Goal: Transaction & Acquisition: Purchase product/service

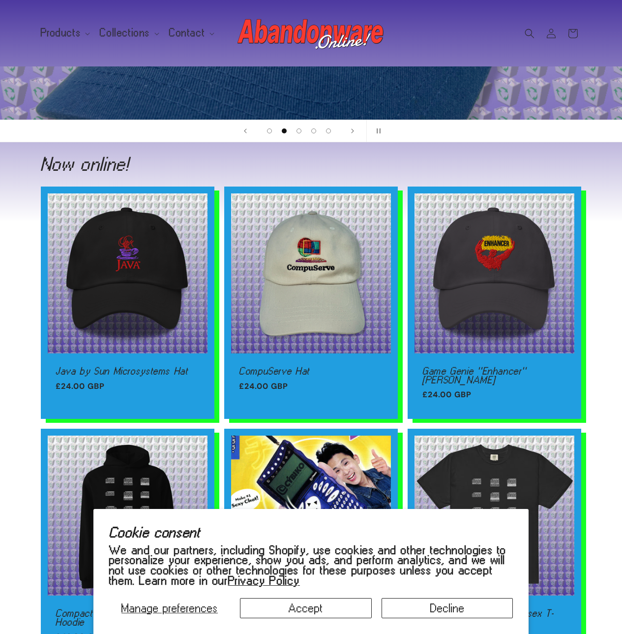
scroll to position [343, 0]
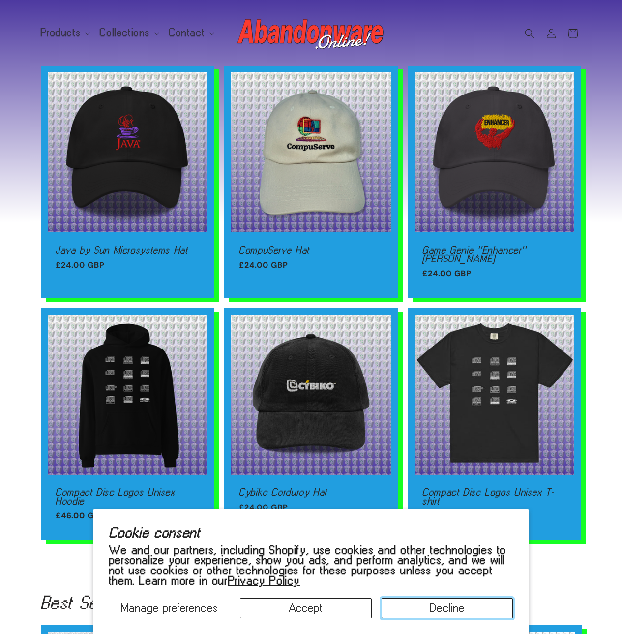
click at [419, 608] on button "Decline" at bounding box center [447, 608] width 131 height 20
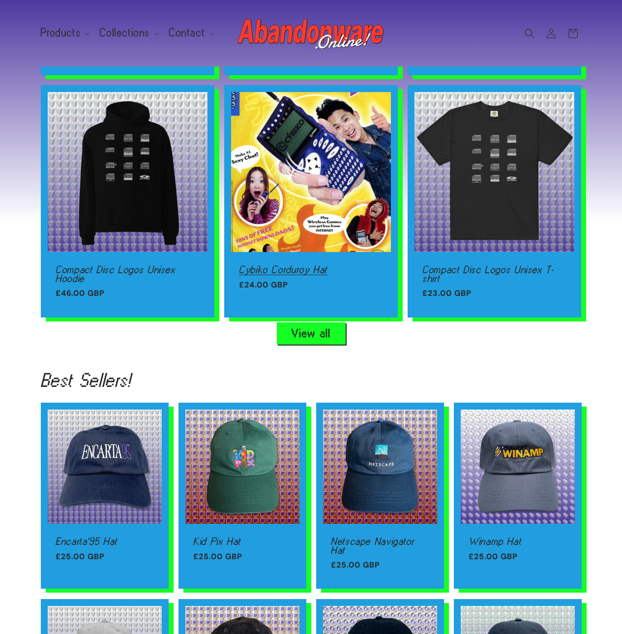
scroll to position [621, 0]
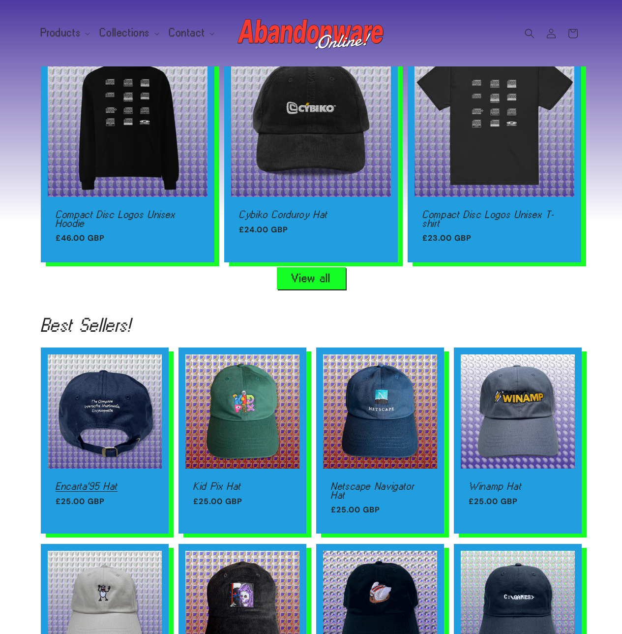
click at [60, 482] on link "Encarta'95 Hat" at bounding box center [105, 486] width 98 height 9
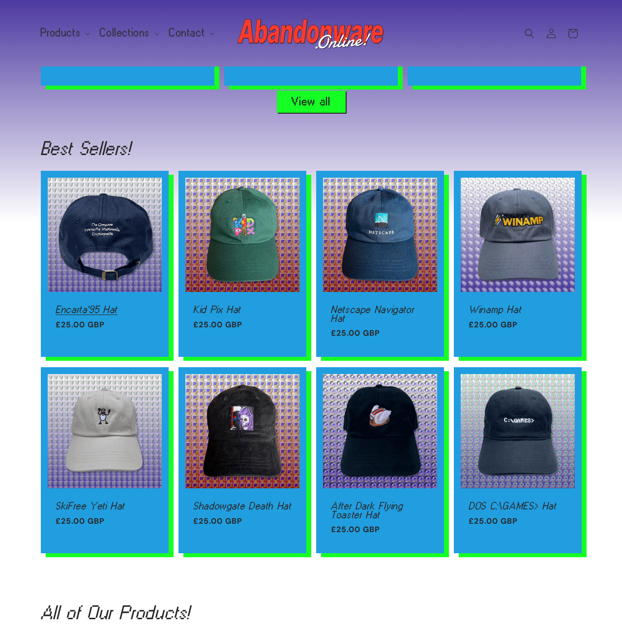
scroll to position [864, 0]
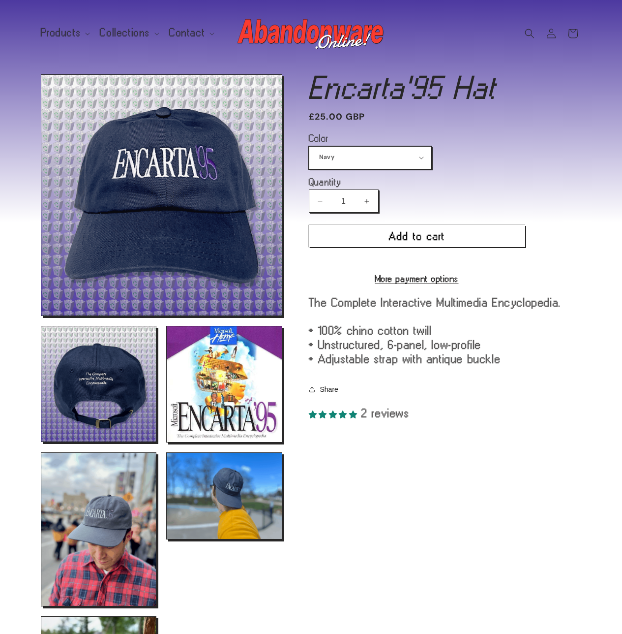
click at [410, 164] on select "Navy Black Dark Grey Light Blue" at bounding box center [370, 158] width 122 height 22
select select "Black"
click at [309, 147] on select "Navy Black Dark Grey Light Blue" at bounding box center [370, 158] width 122 height 22
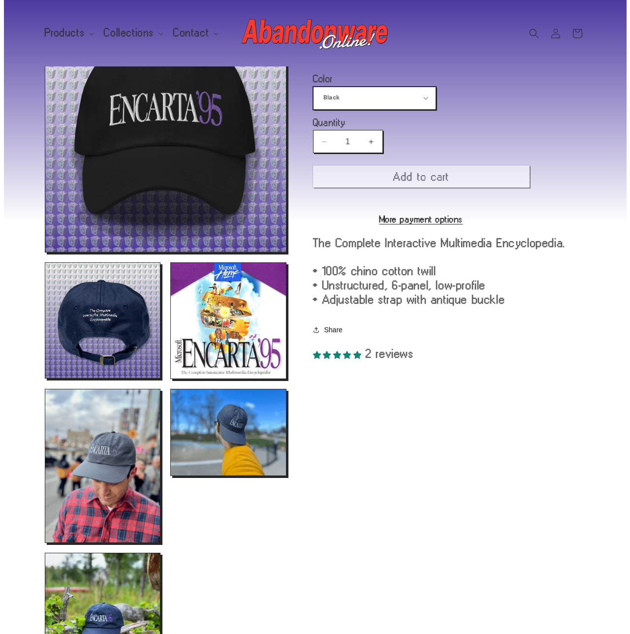
scroll to position [74, 0]
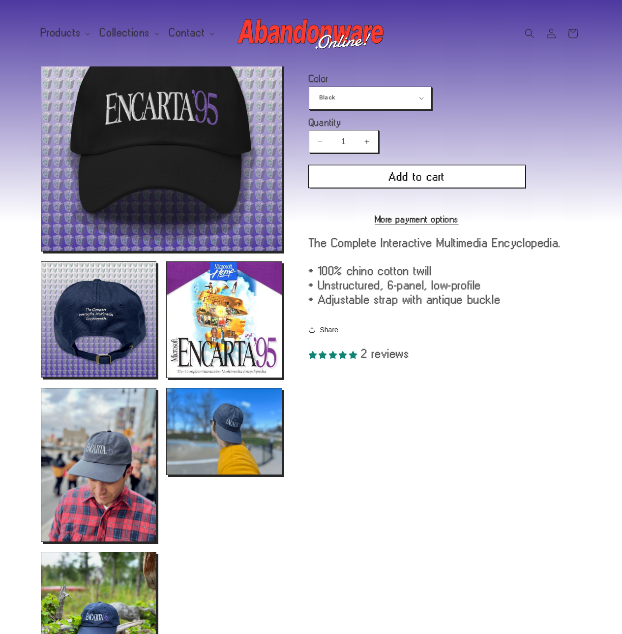
click at [448, 173] on button "Add to cart" at bounding box center [417, 176] width 216 height 22
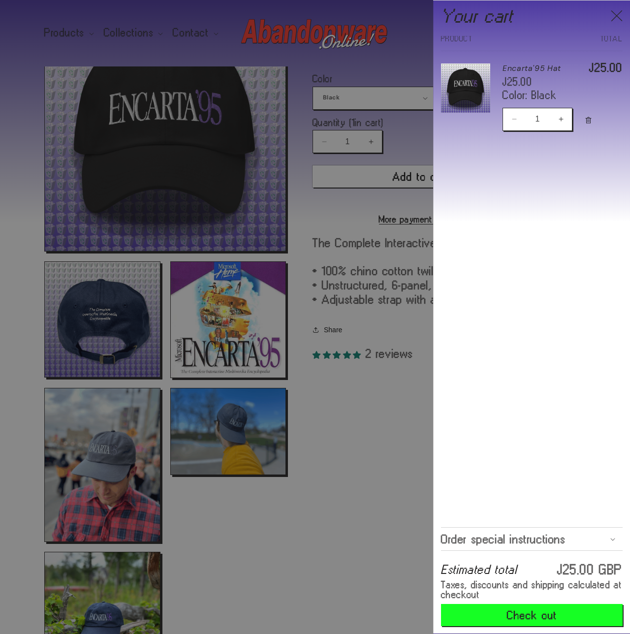
click at [569, 534] on summary "Order special instructions" at bounding box center [532, 538] width 182 height 23
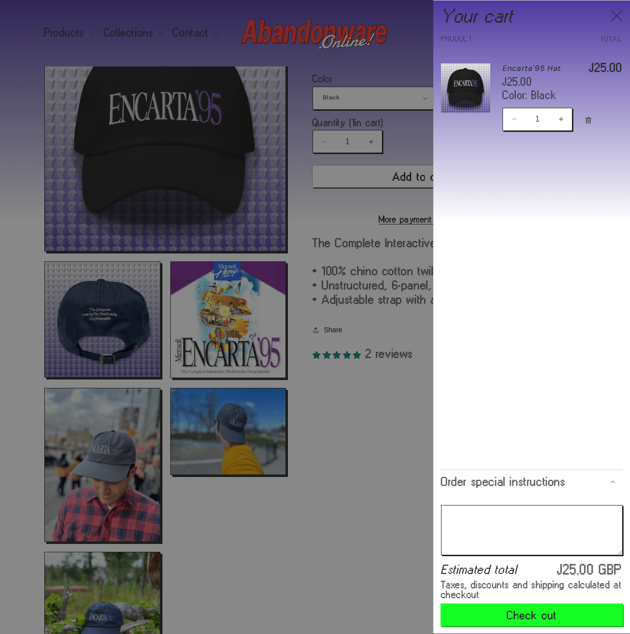
click at [536, 610] on button "Check out" at bounding box center [532, 615] width 182 height 22
